Goal: Task Accomplishment & Management: Complete application form

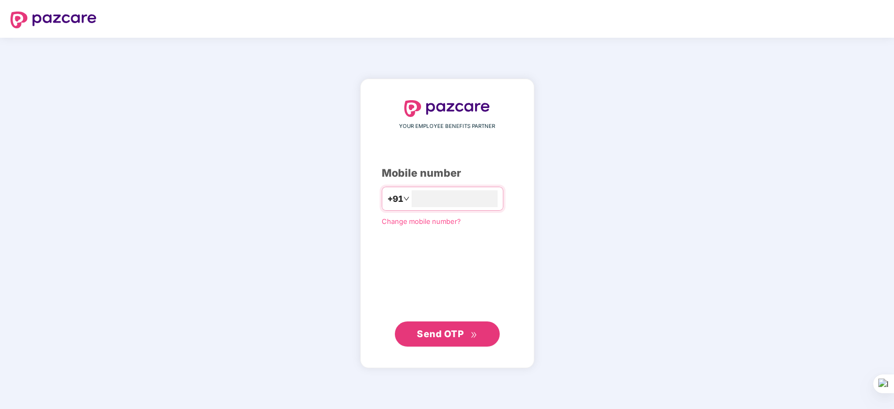
type input "**********"
click at [442, 332] on span "Send OTP" at bounding box center [440, 333] width 47 height 11
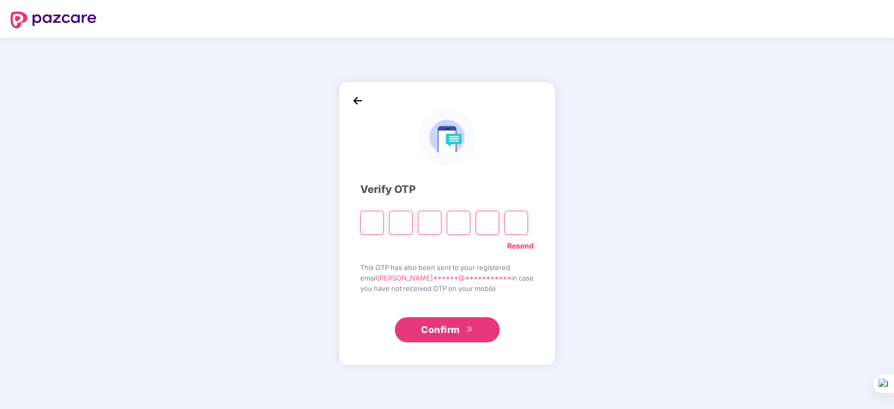
paste input "*"
type input "*"
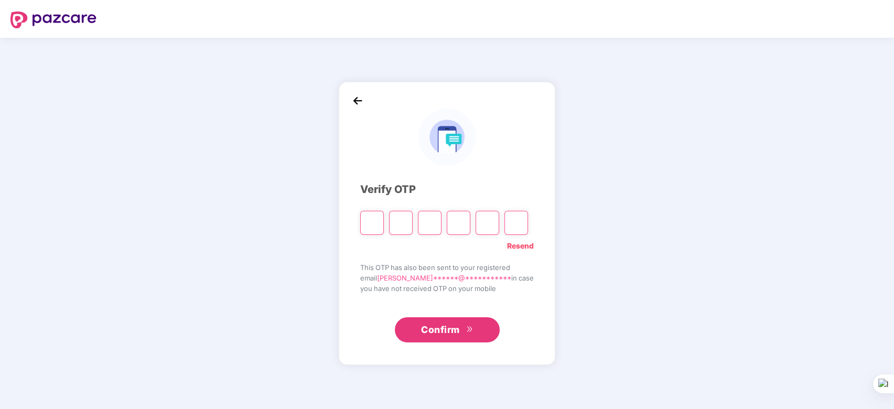
type input "*"
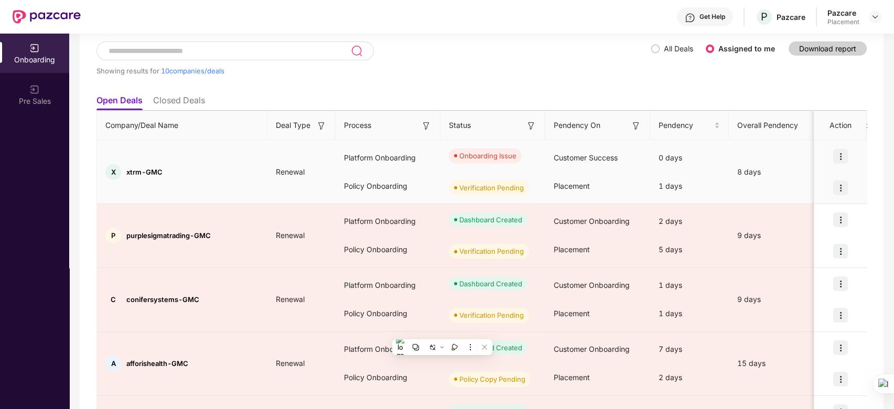
scroll to position [84, 0]
